Goal: Information Seeking & Learning: Learn about a topic

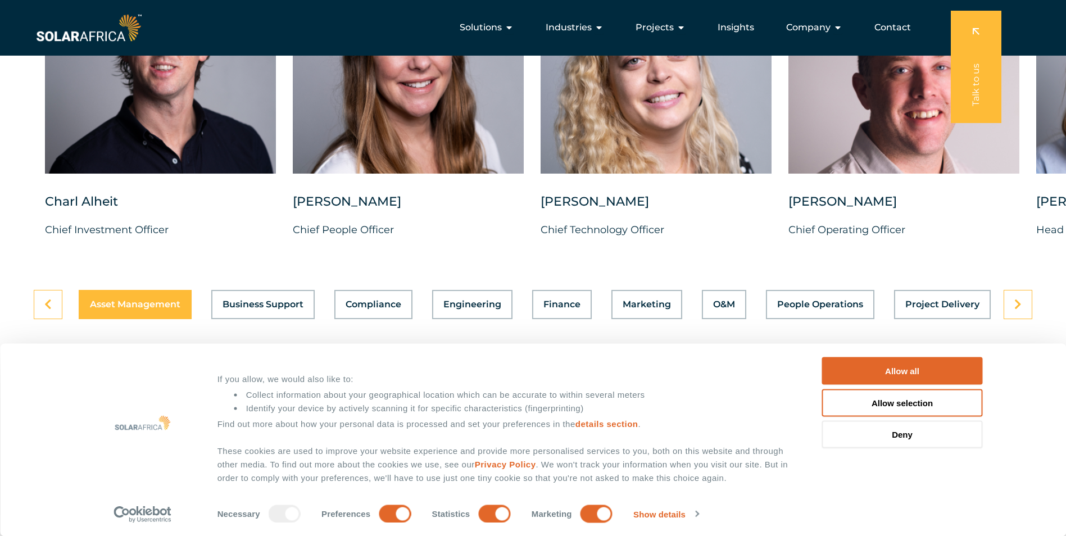
scroll to position [2977, 0]
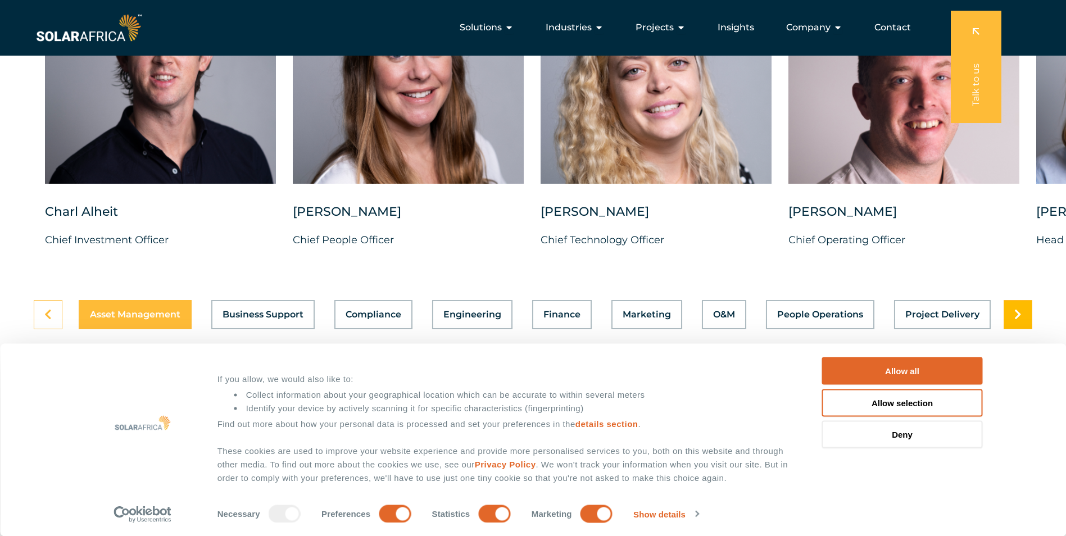
click at [1016, 329] on link at bounding box center [1017, 314] width 29 height 29
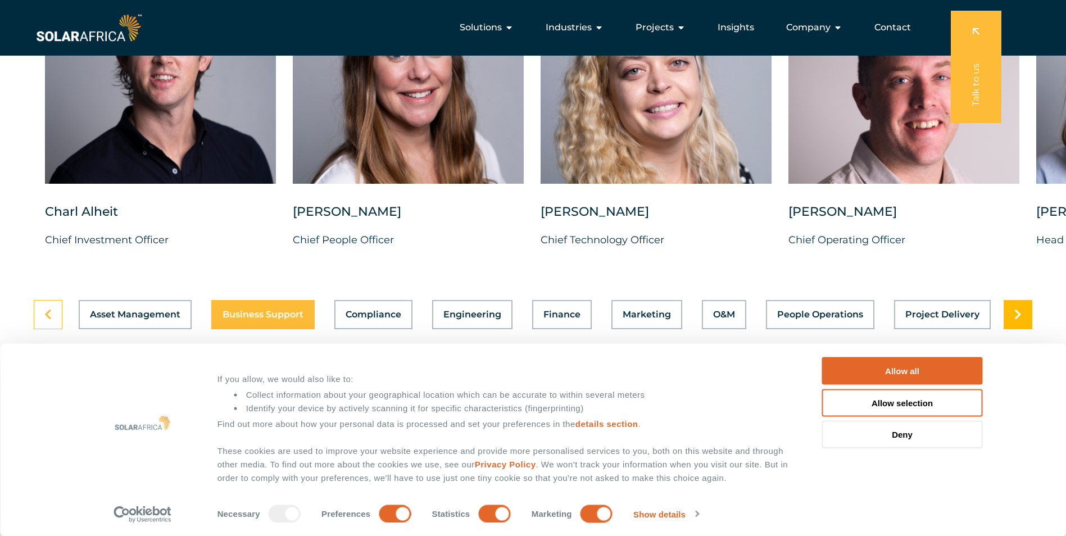
click at [1016, 329] on link at bounding box center [1017, 314] width 29 height 29
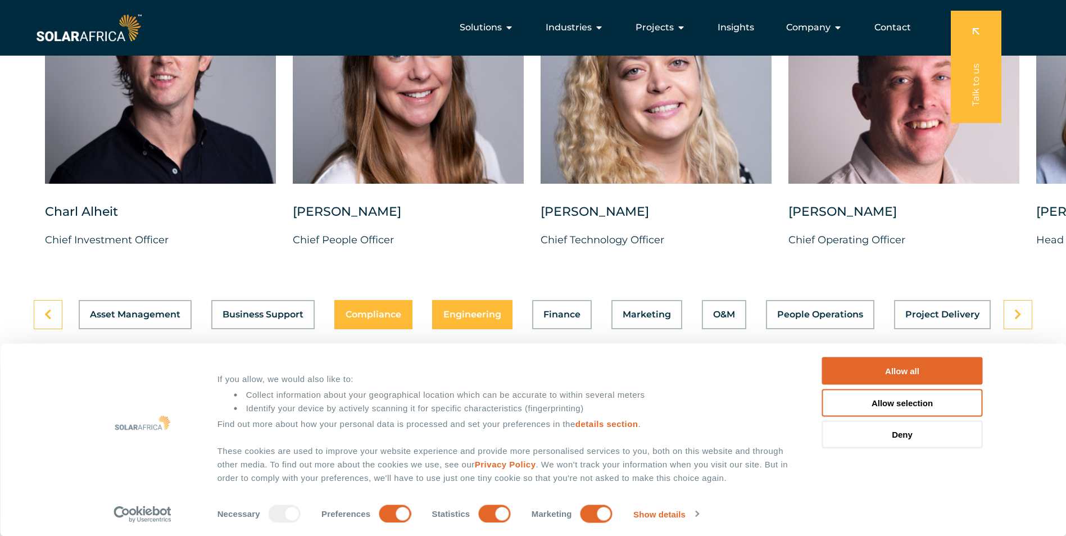
click at [456, 319] on span "Engineering" at bounding box center [472, 314] width 58 height 9
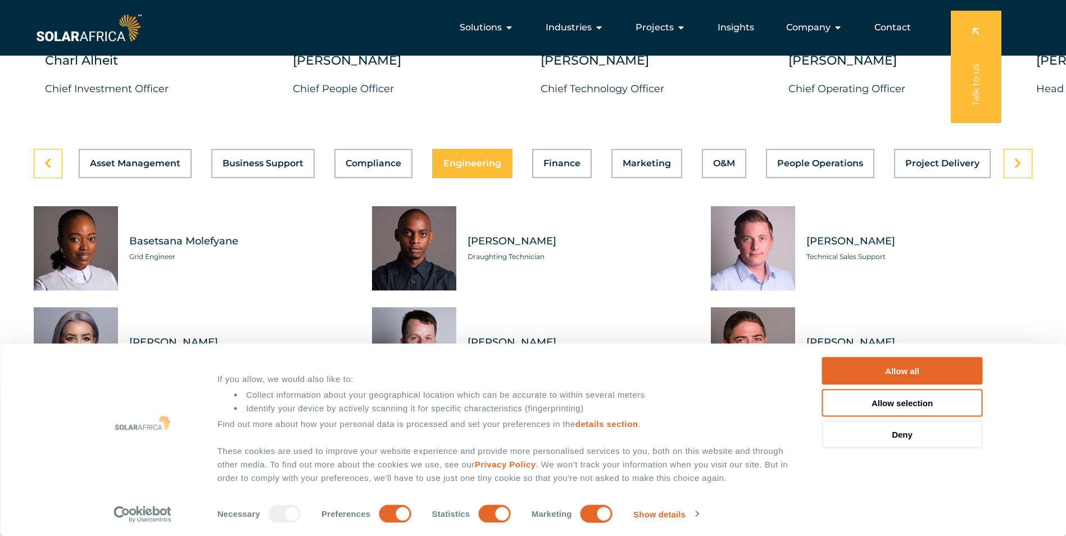
scroll to position [3089, 0]
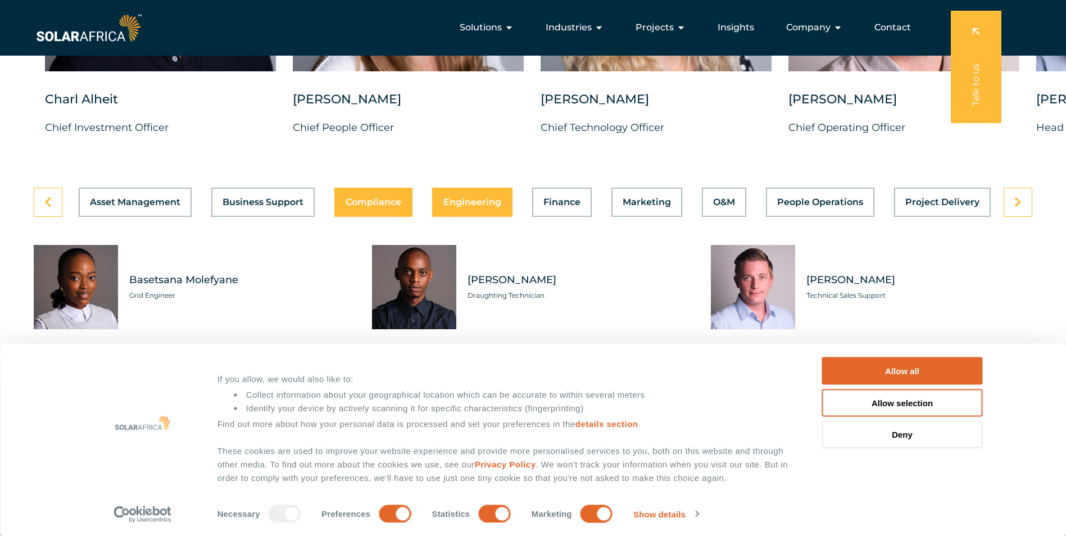
click at [357, 217] on button "Compliance" at bounding box center [373, 202] width 78 height 29
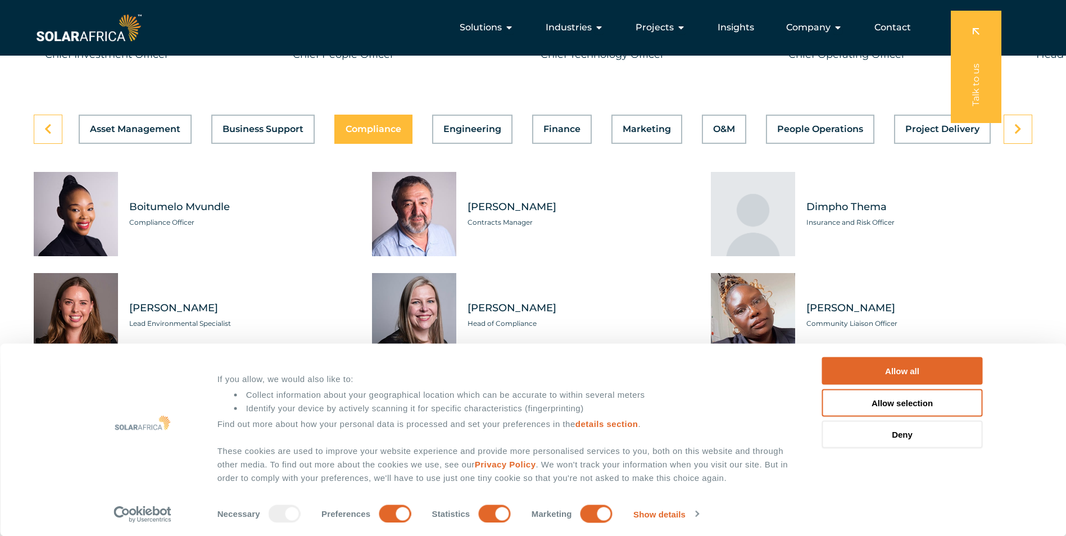
scroll to position [3146, 0]
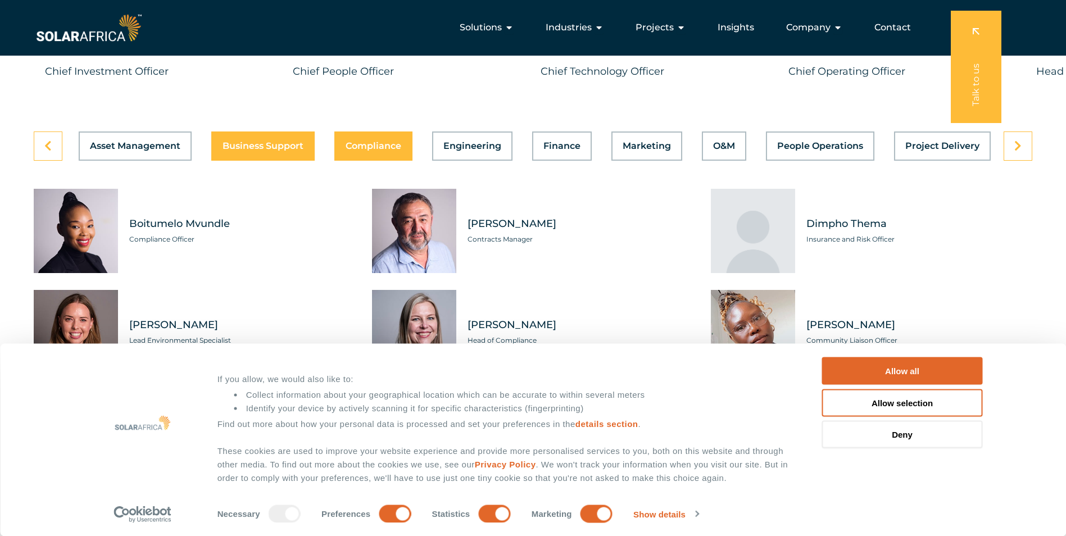
click at [279, 160] on button "Business Support" at bounding box center [262, 145] width 103 height 29
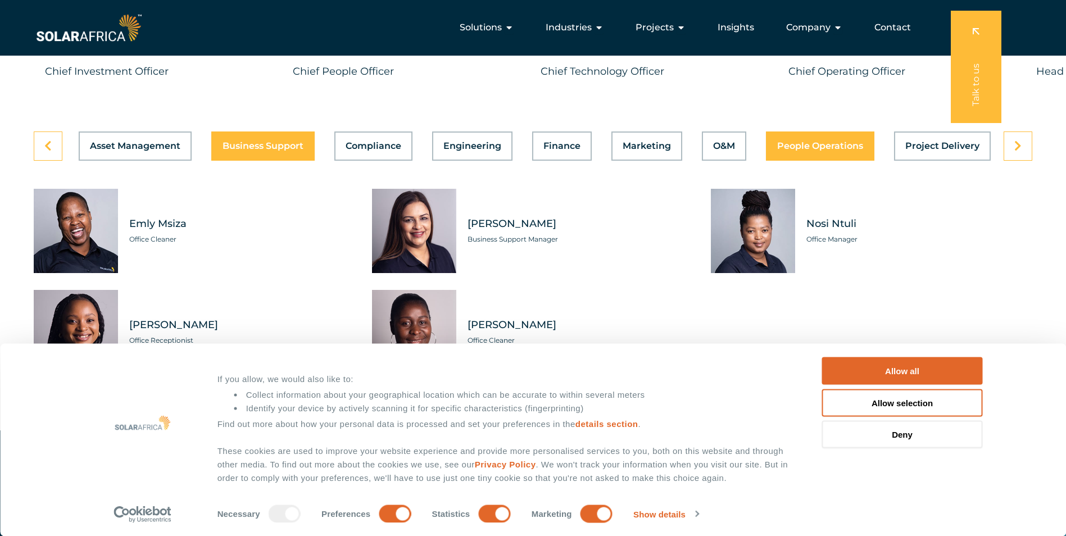
click at [815, 151] on span "People Operations" at bounding box center [820, 146] width 86 height 9
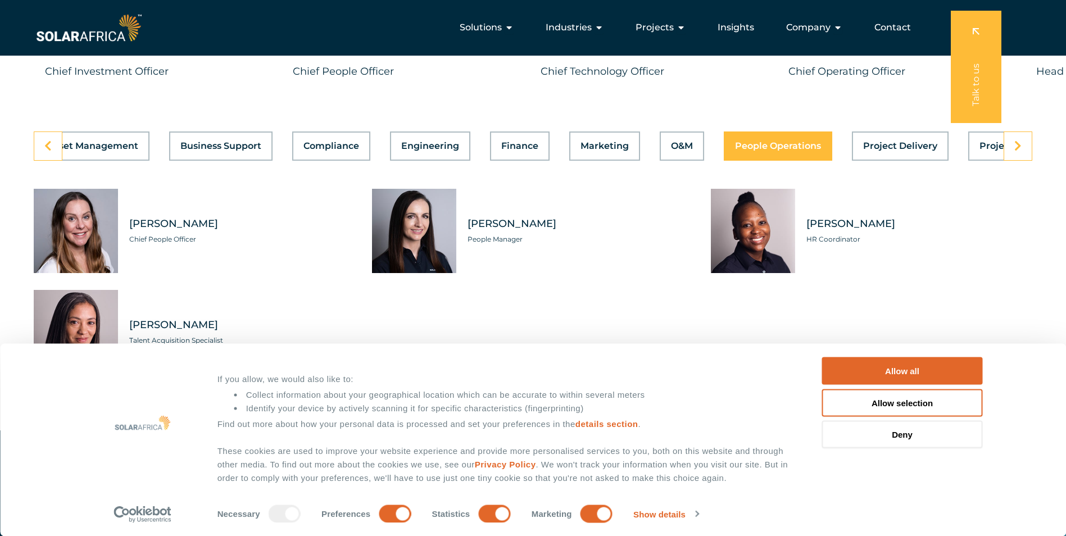
scroll to position [0, 243]
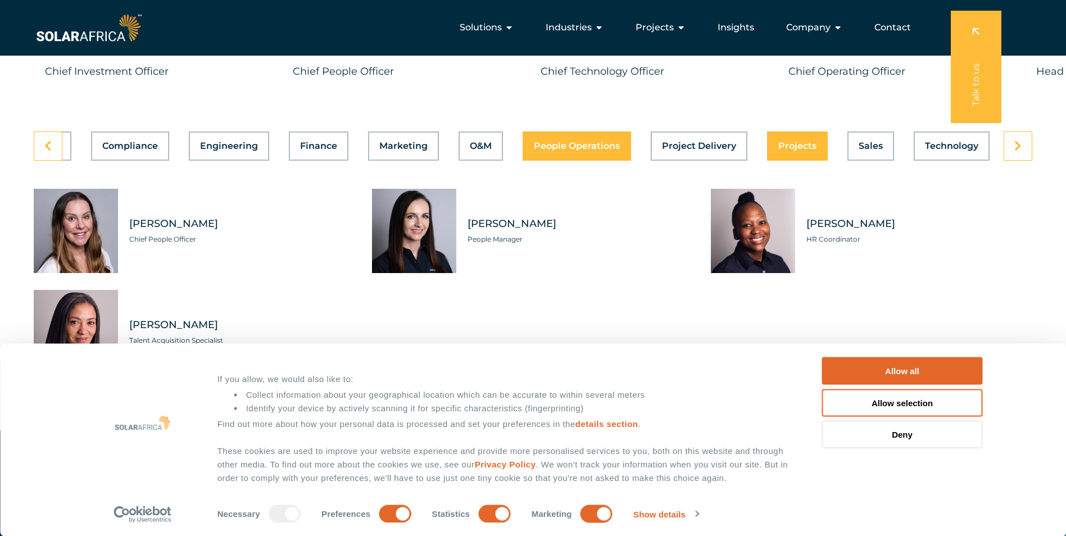
click at [795, 147] on button "Projects" at bounding box center [797, 145] width 61 height 29
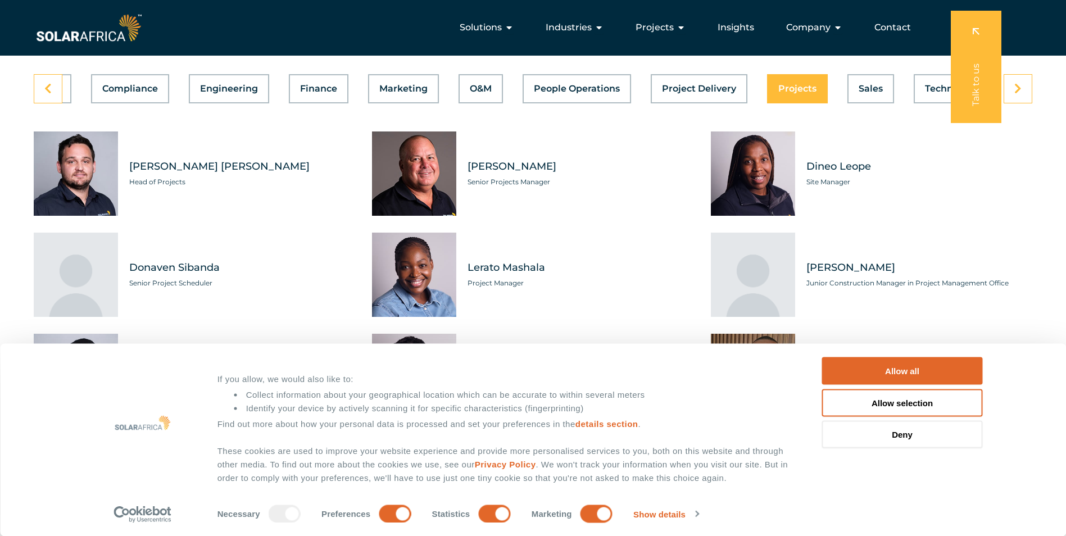
scroll to position [3202, 0]
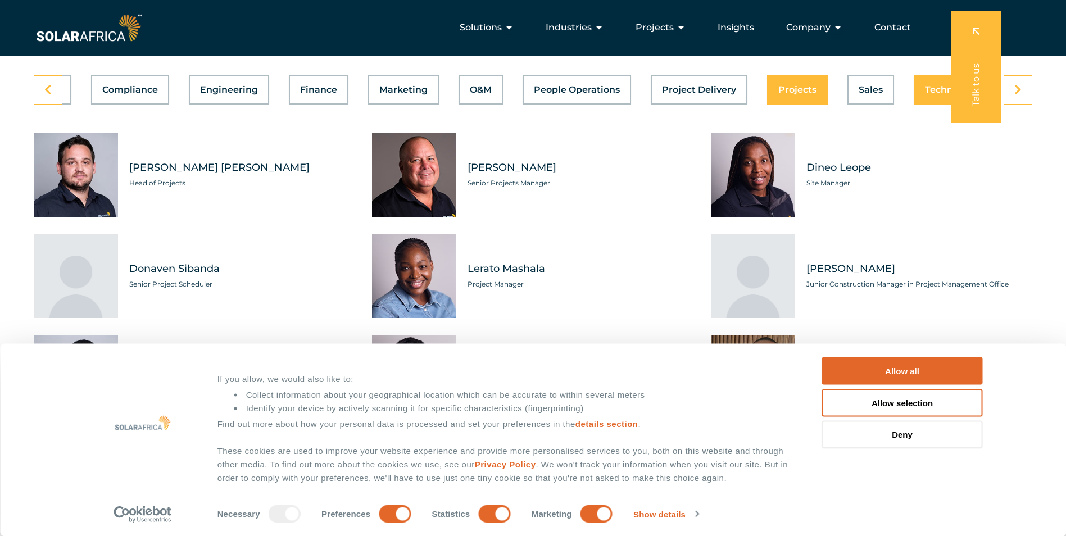
click at [920, 99] on button "Technology" at bounding box center [951, 89] width 76 height 29
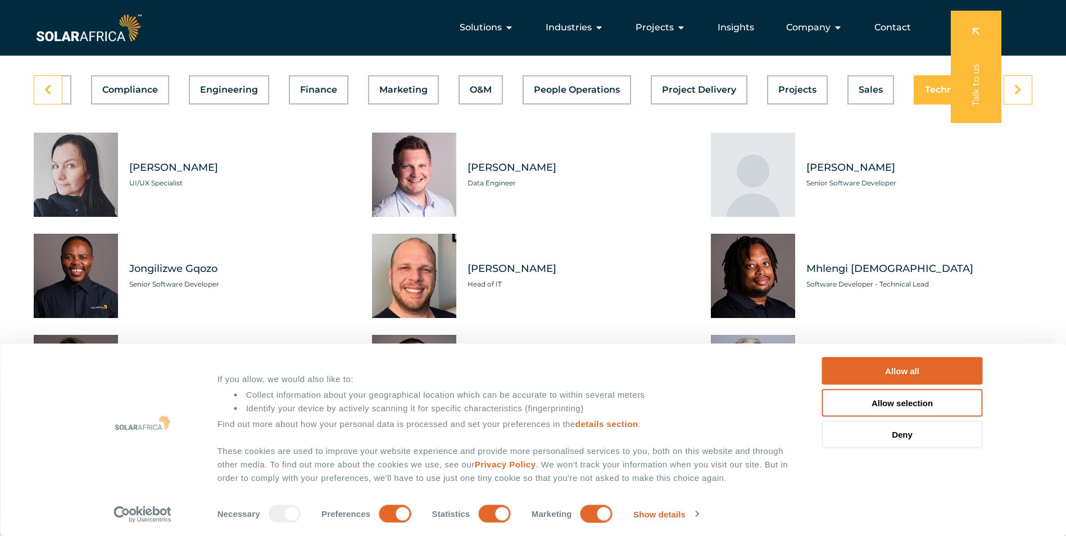
scroll to position [0, 243]
click at [1012, 97] on link at bounding box center [1017, 89] width 29 height 29
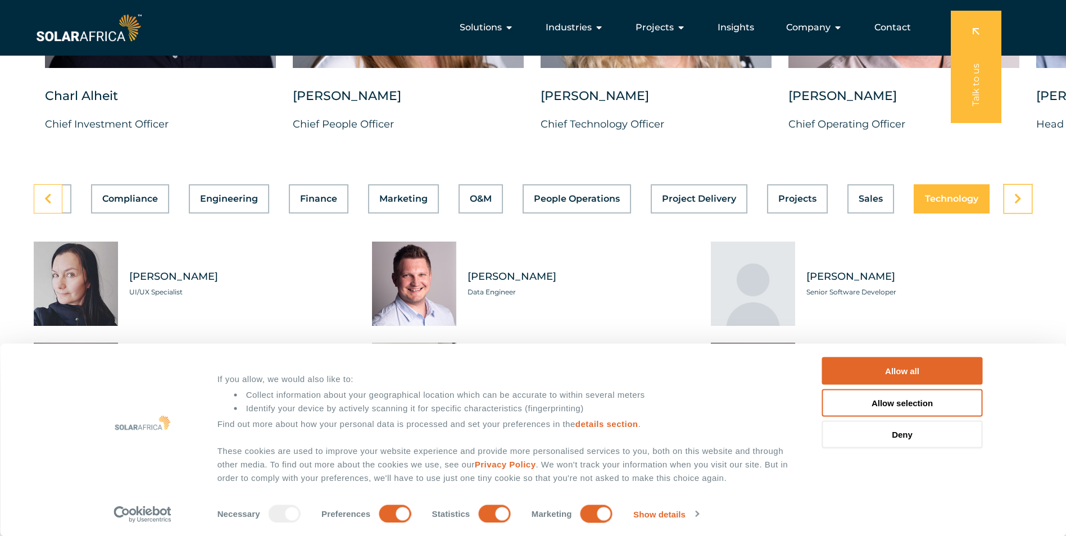
scroll to position [3089, 0]
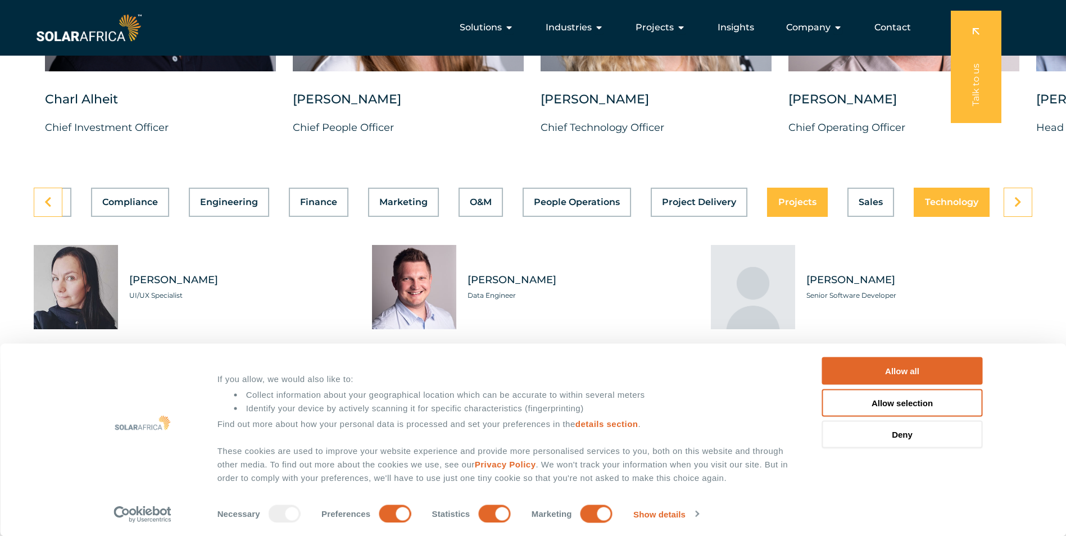
click at [795, 203] on button "Projects" at bounding box center [797, 202] width 61 height 29
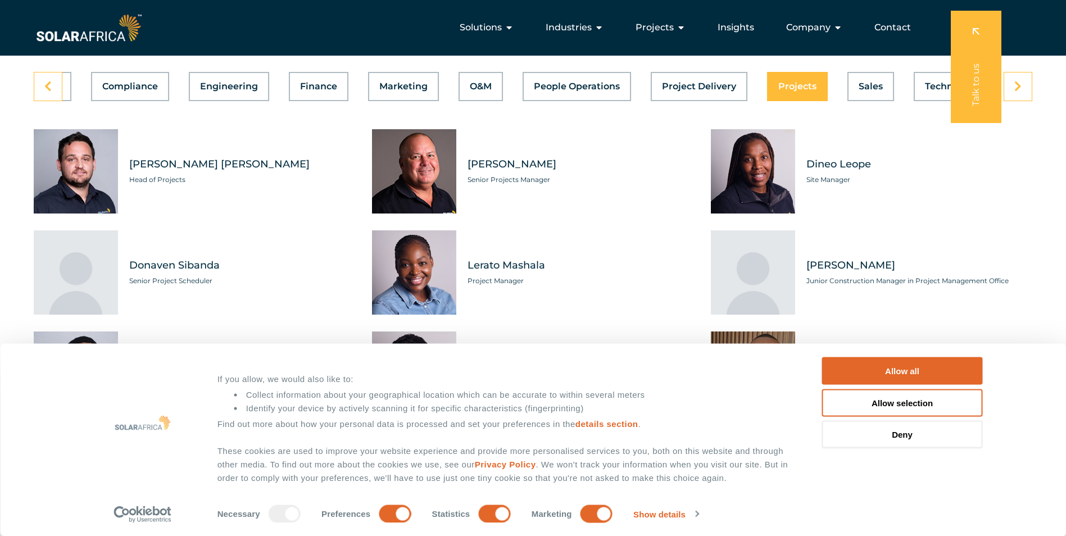
scroll to position [3202, 0]
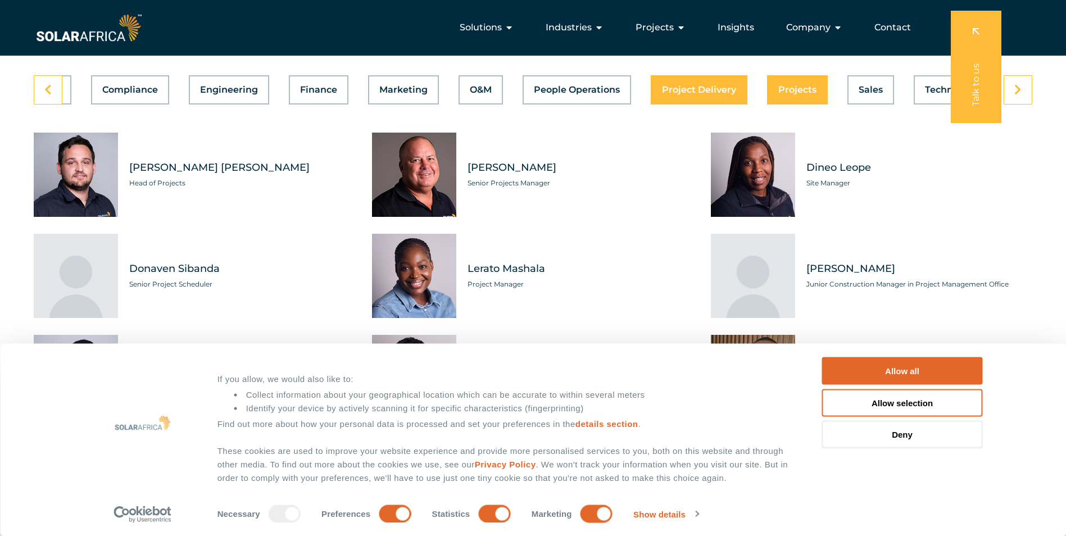
click at [665, 104] on div "Asset Management Business Support Compliance Engineering Finance Marketing O&M …" at bounding box center [533, 89] width 998 height 29
click at [681, 94] on span "Project Delivery" at bounding box center [699, 89] width 74 height 9
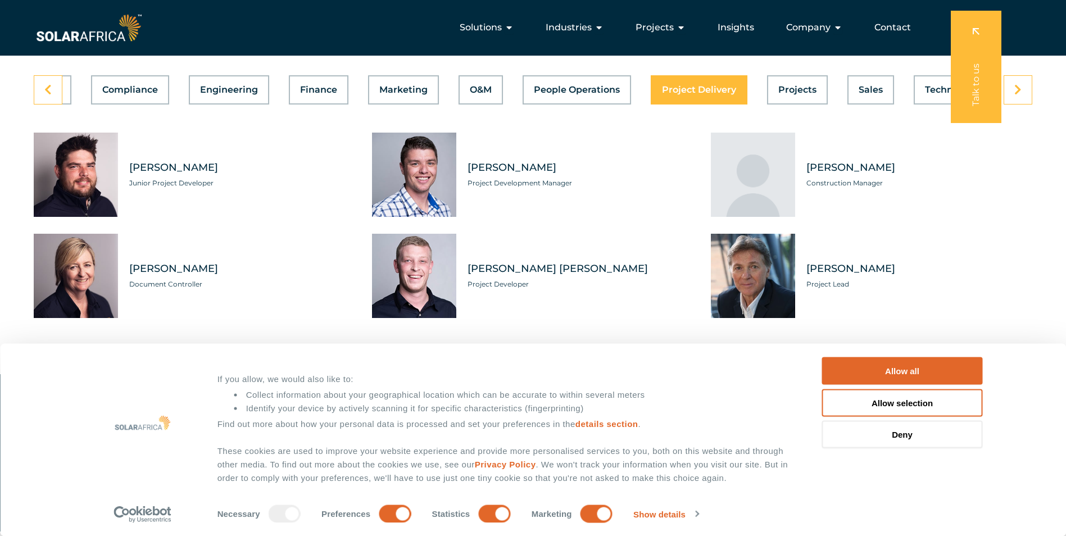
scroll to position [0, 243]
click at [788, 99] on div "Asset Management Business Support Compliance Engineering Finance Marketing O&M …" at bounding box center [533, 89] width 998 height 29
click at [800, 94] on span "Projects" at bounding box center [797, 89] width 38 height 9
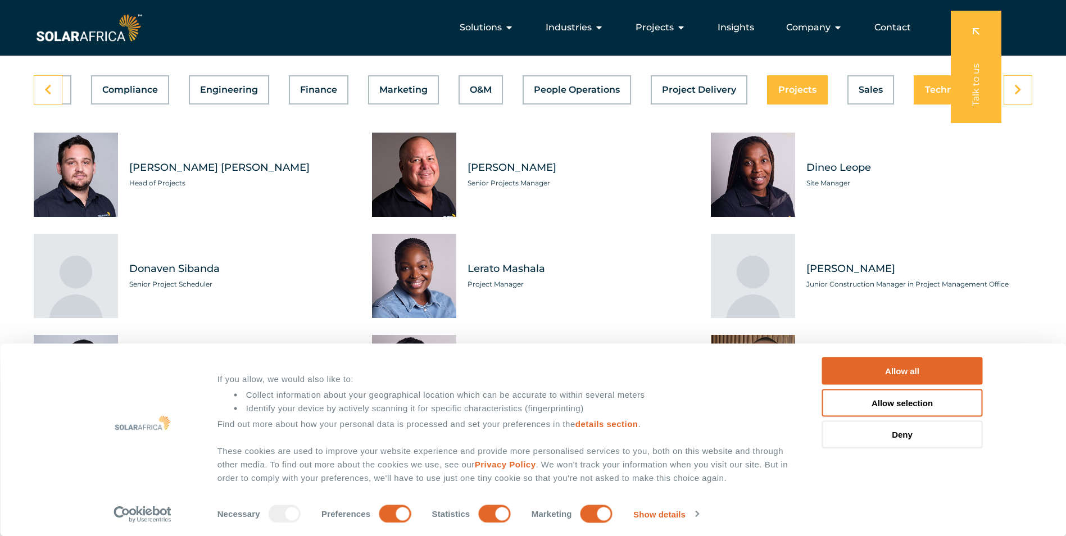
click at [934, 102] on div "Asset Management Business Support Compliance Engineering Finance Marketing O&M …" at bounding box center [533, 89] width 998 height 29
click at [929, 94] on span "Technology" at bounding box center [951, 89] width 53 height 9
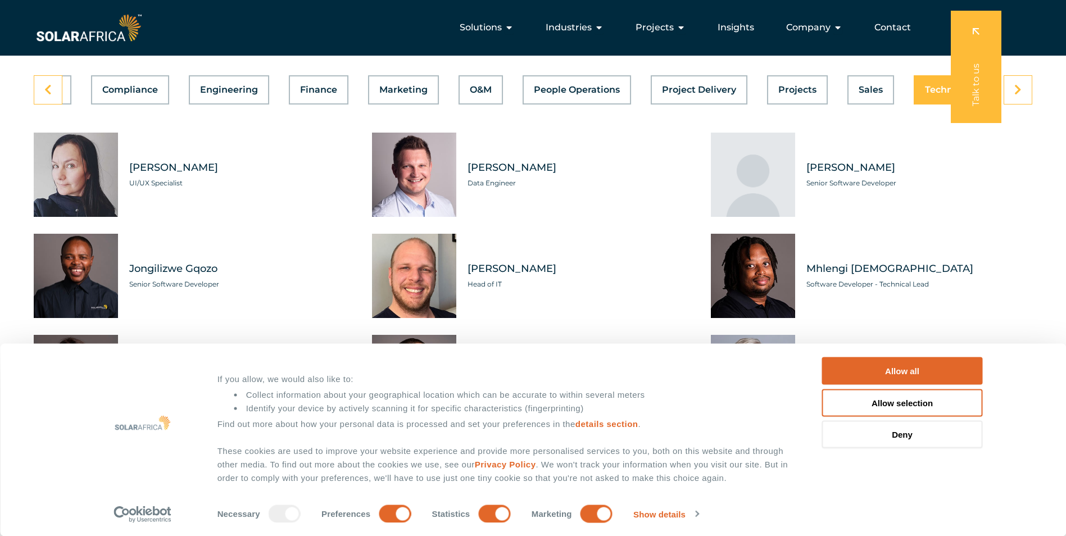
click at [929, 102] on button "Technology" at bounding box center [951, 89] width 76 height 29
click at [564, 94] on span "People Operations" at bounding box center [577, 89] width 86 height 9
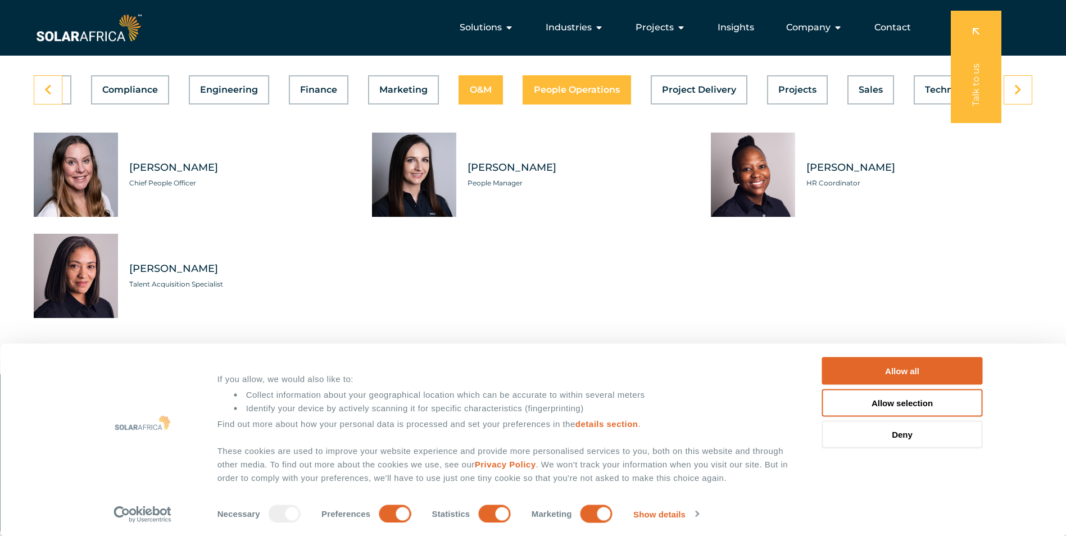
click at [487, 94] on span "O&M" at bounding box center [481, 89] width 22 height 9
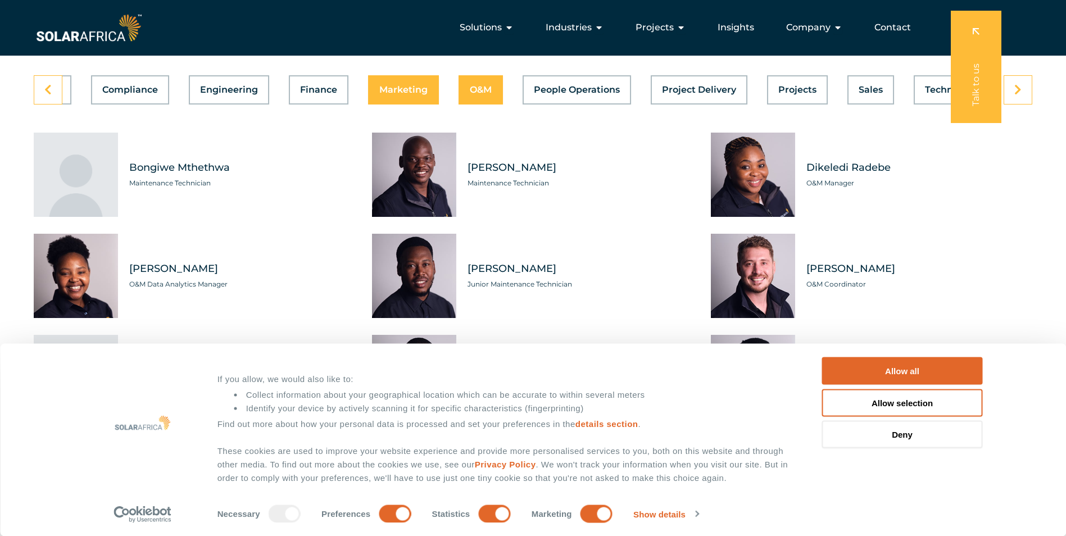
click at [409, 94] on span "Marketing" at bounding box center [403, 89] width 48 height 9
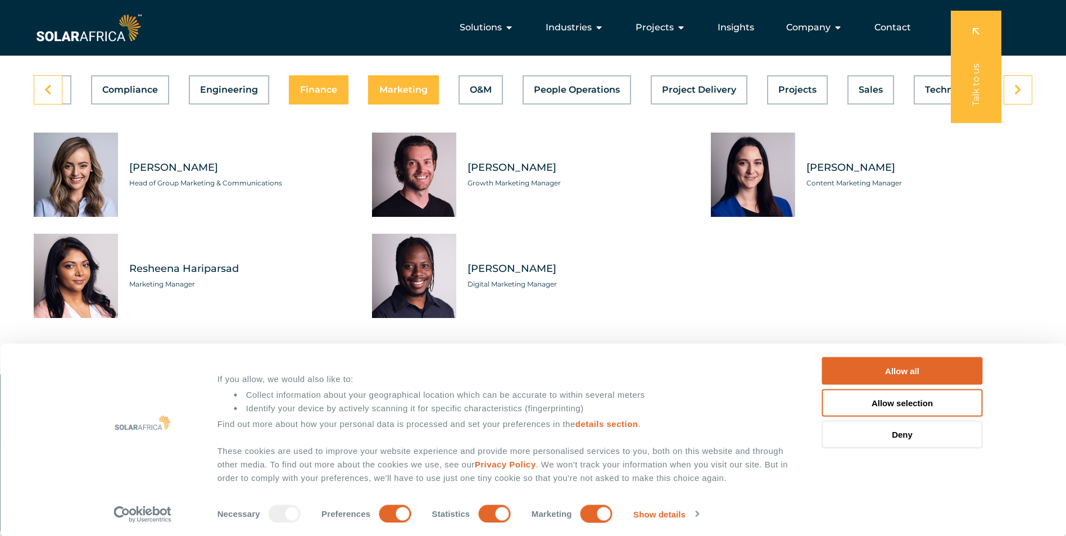
click at [327, 94] on span "Finance" at bounding box center [318, 89] width 37 height 9
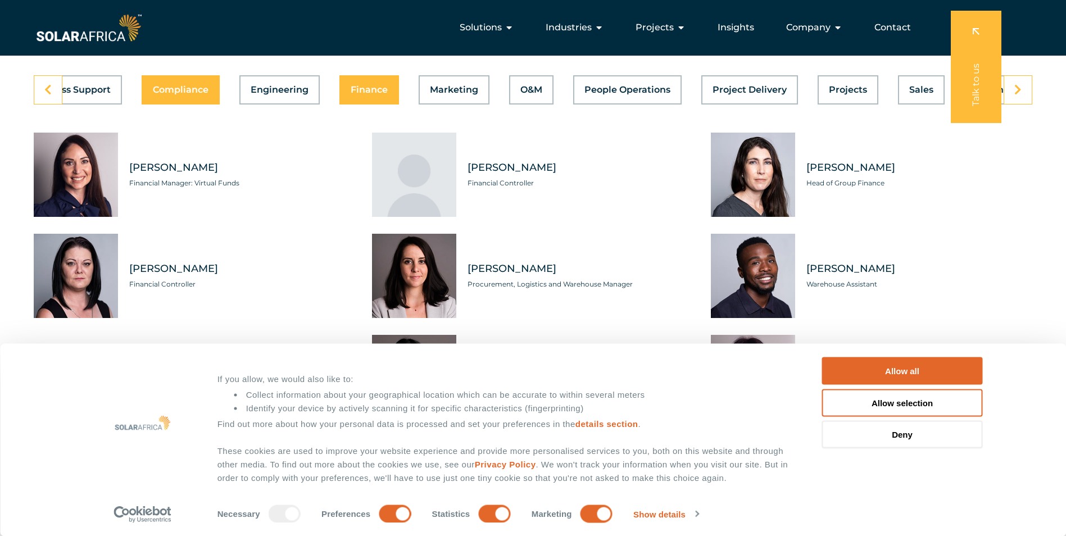
scroll to position [0, 0]
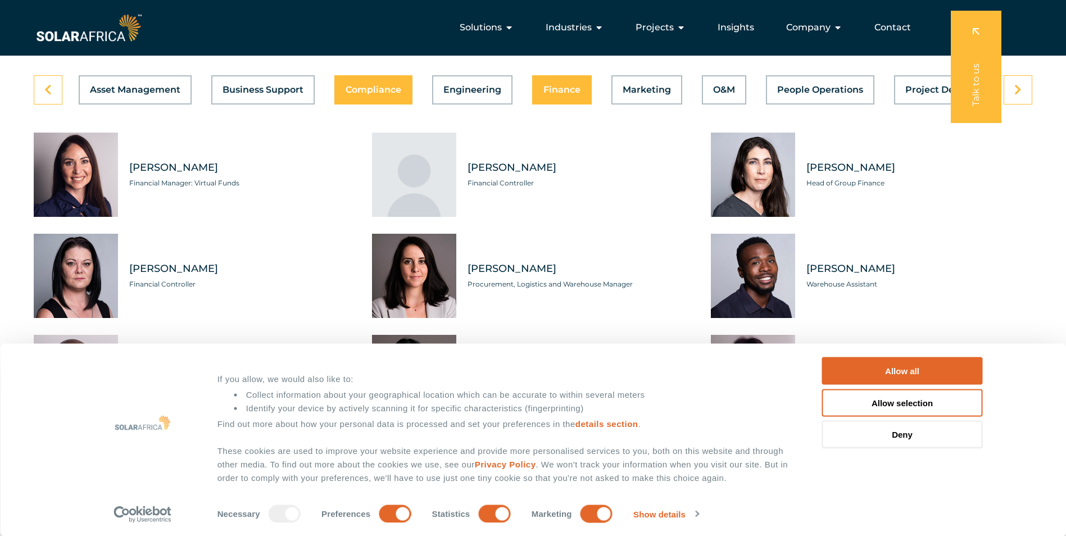
click at [247, 94] on span "Business Support" at bounding box center [262, 89] width 81 height 9
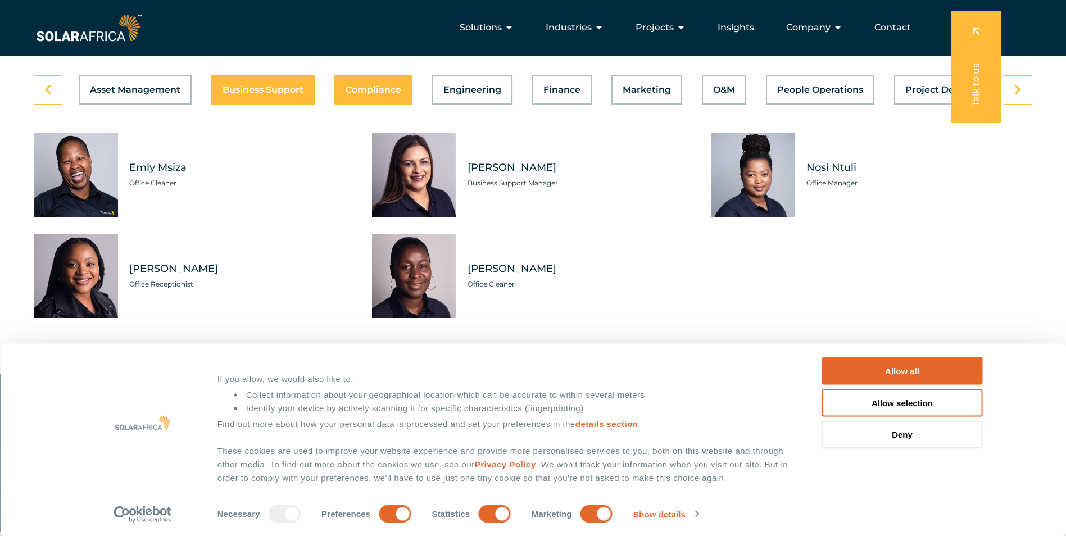
click at [363, 94] on span "Compliance" at bounding box center [373, 89] width 56 height 9
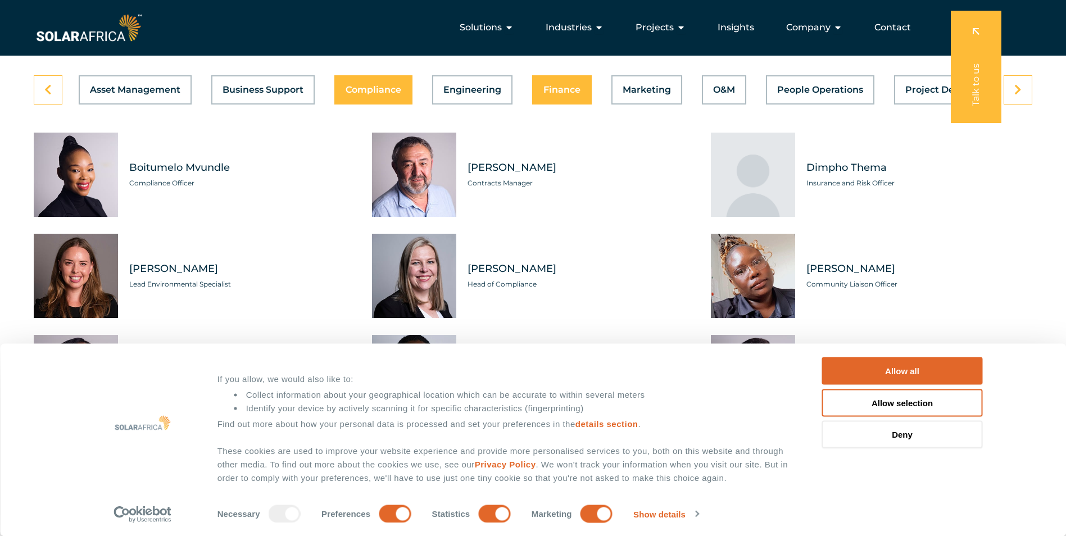
click at [555, 94] on span "Finance" at bounding box center [561, 89] width 37 height 9
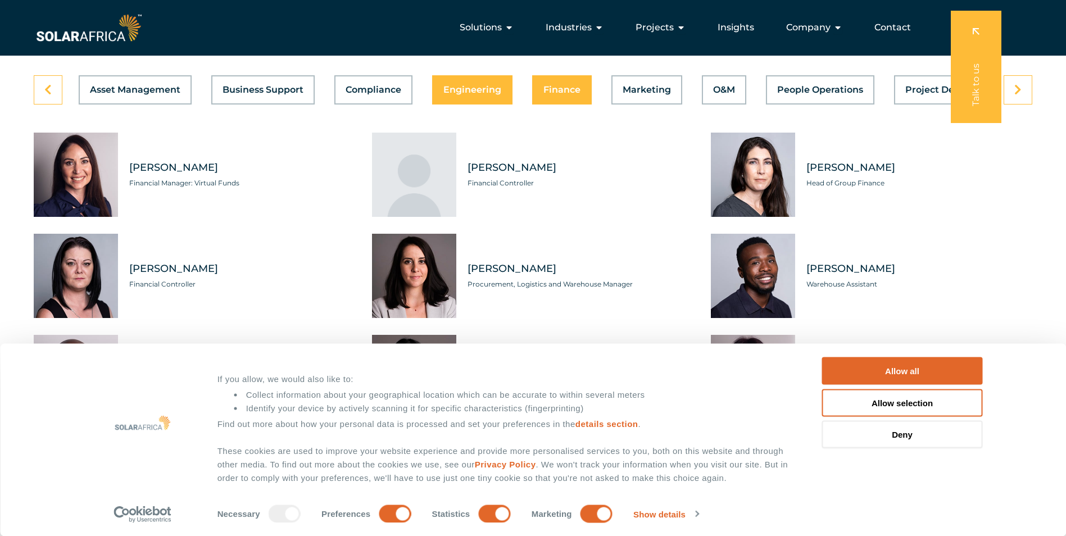
click at [480, 94] on span "Engineering" at bounding box center [472, 89] width 58 height 9
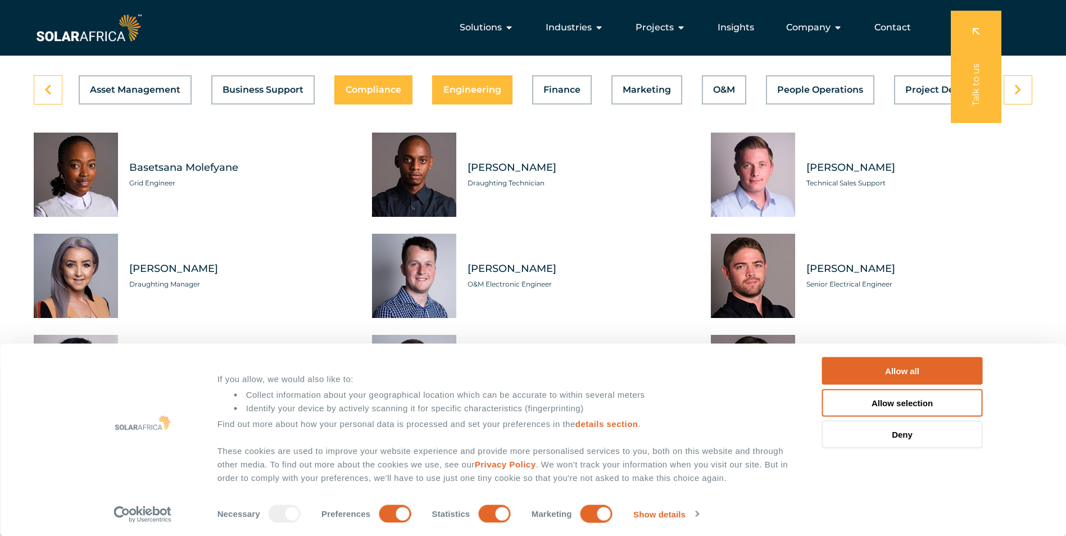
click at [382, 92] on button "Compliance" at bounding box center [373, 89] width 78 height 29
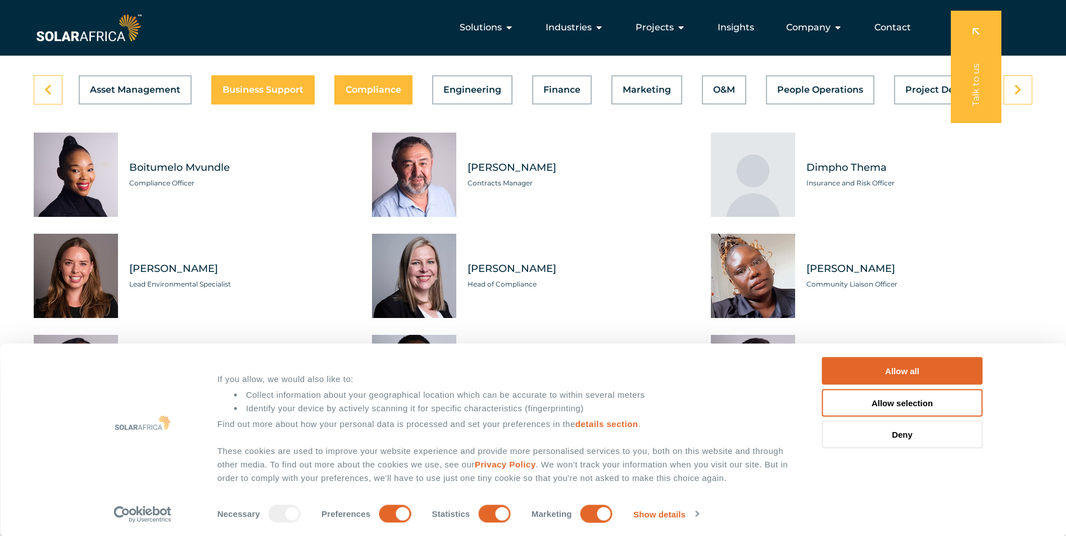
click at [275, 94] on span "Business Support" at bounding box center [262, 89] width 81 height 9
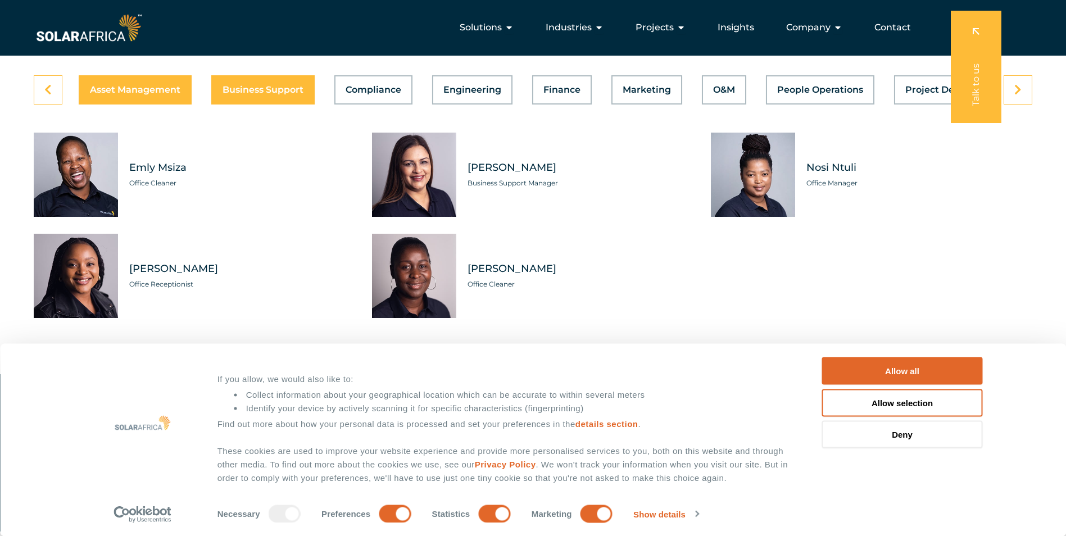
click at [160, 94] on span "Asset Management" at bounding box center [135, 89] width 90 height 9
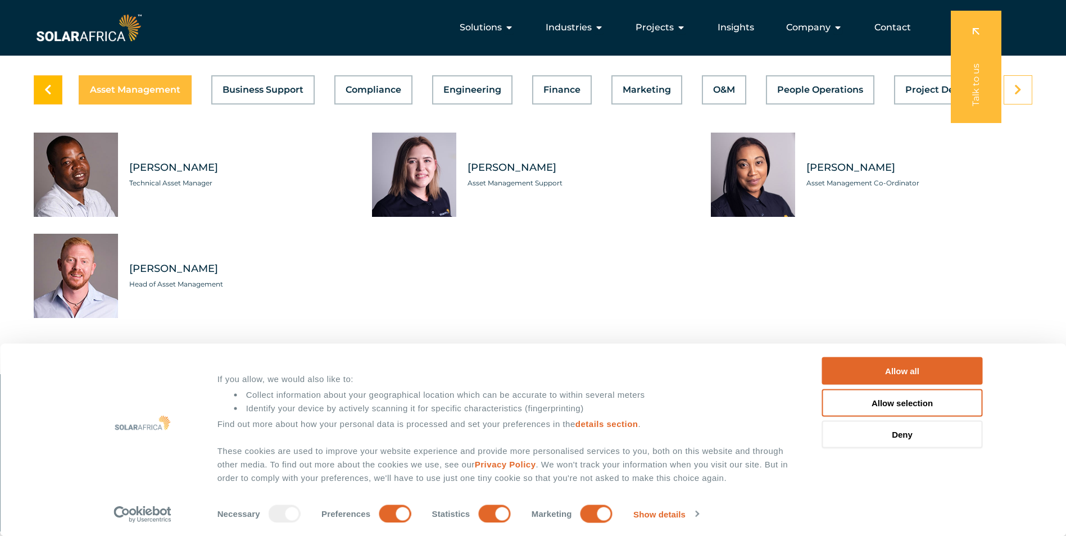
click at [44, 99] on link at bounding box center [48, 89] width 29 height 29
click at [45, 95] on icon at bounding box center [47, 89] width 7 height 11
click at [352, 94] on span "Compliance" at bounding box center [373, 89] width 56 height 9
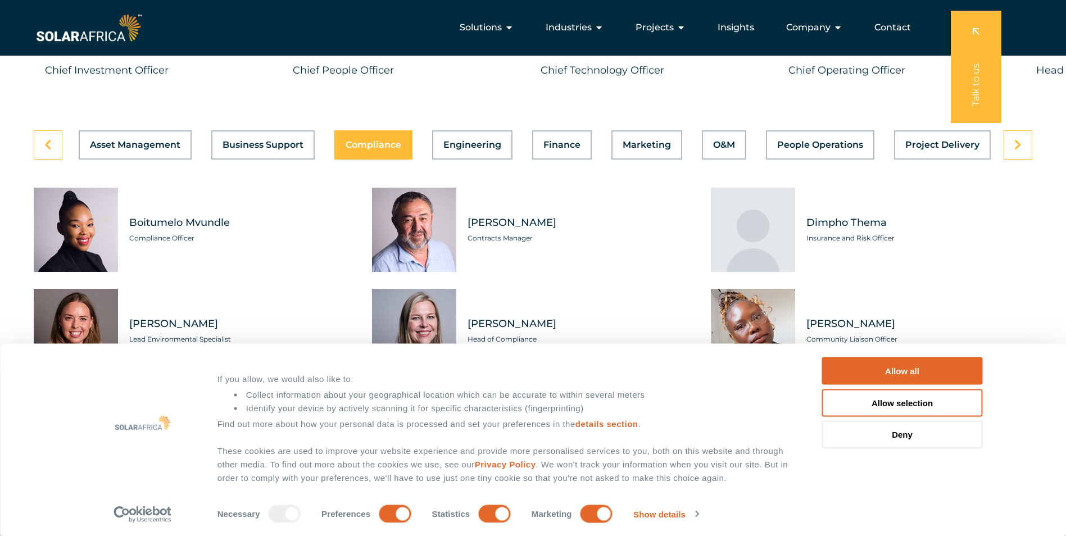
scroll to position [3146, 0]
